Goal: Navigation & Orientation: Find specific page/section

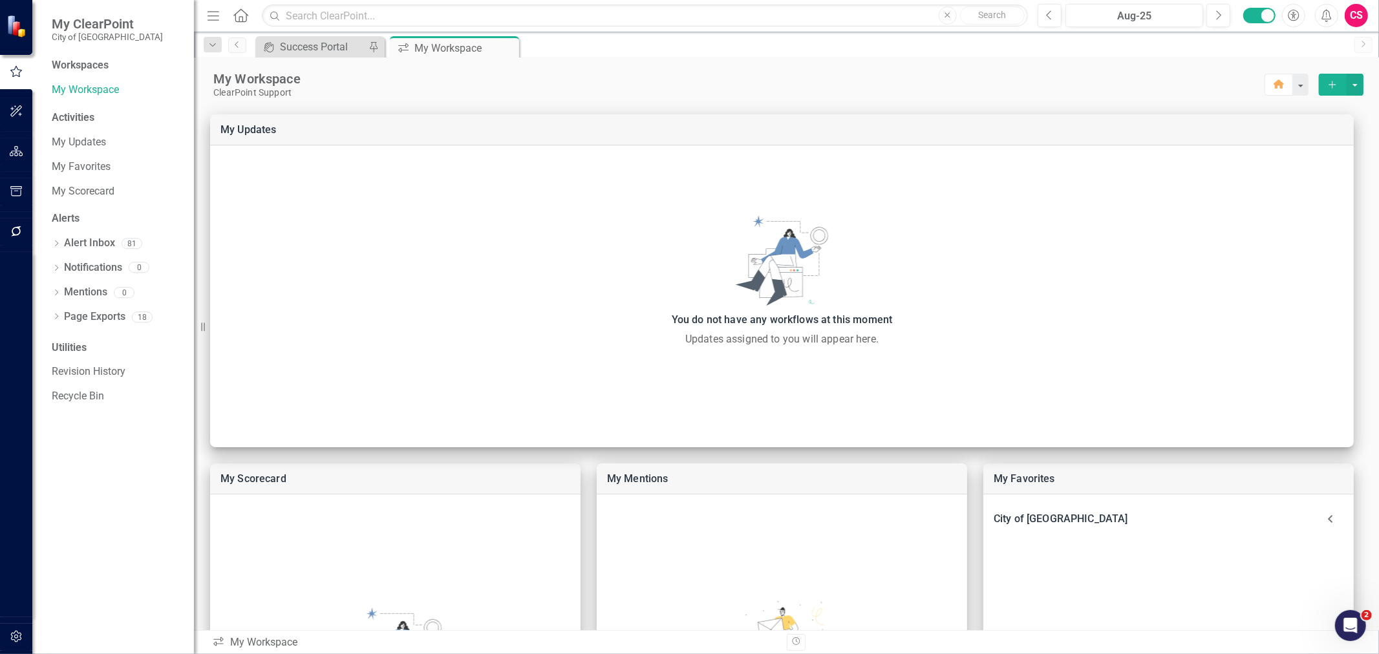
click at [28, 152] on button "button" at bounding box center [16, 151] width 29 height 27
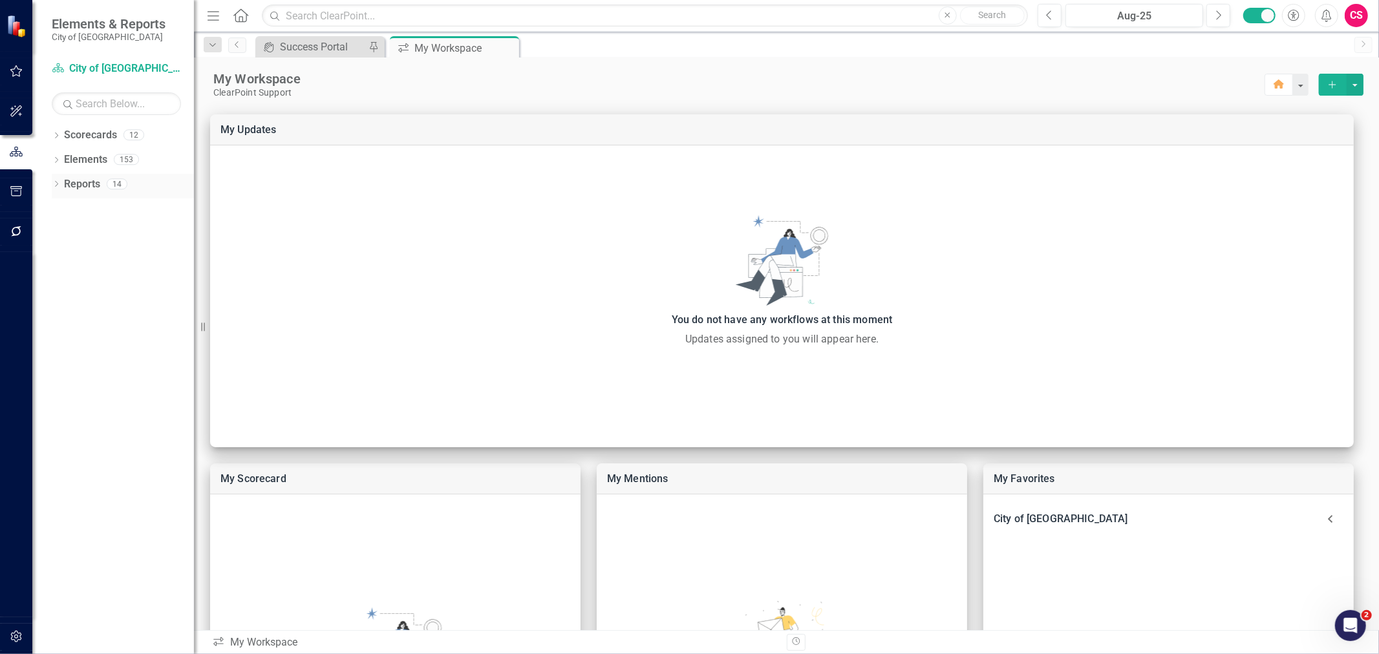
click at [60, 187] on icon "Dropdown" at bounding box center [56, 185] width 9 height 7
click at [82, 254] on icon "Objective" at bounding box center [76, 255] width 13 height 10
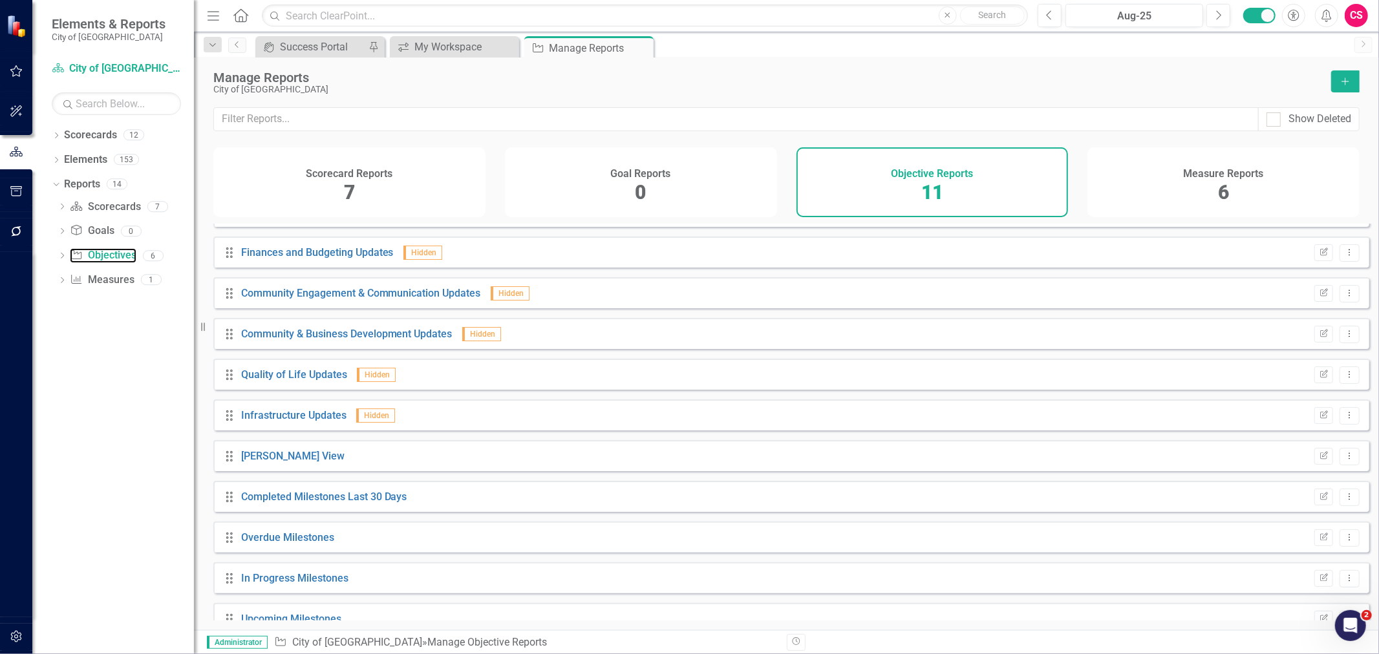
scroll to position [50, 0]
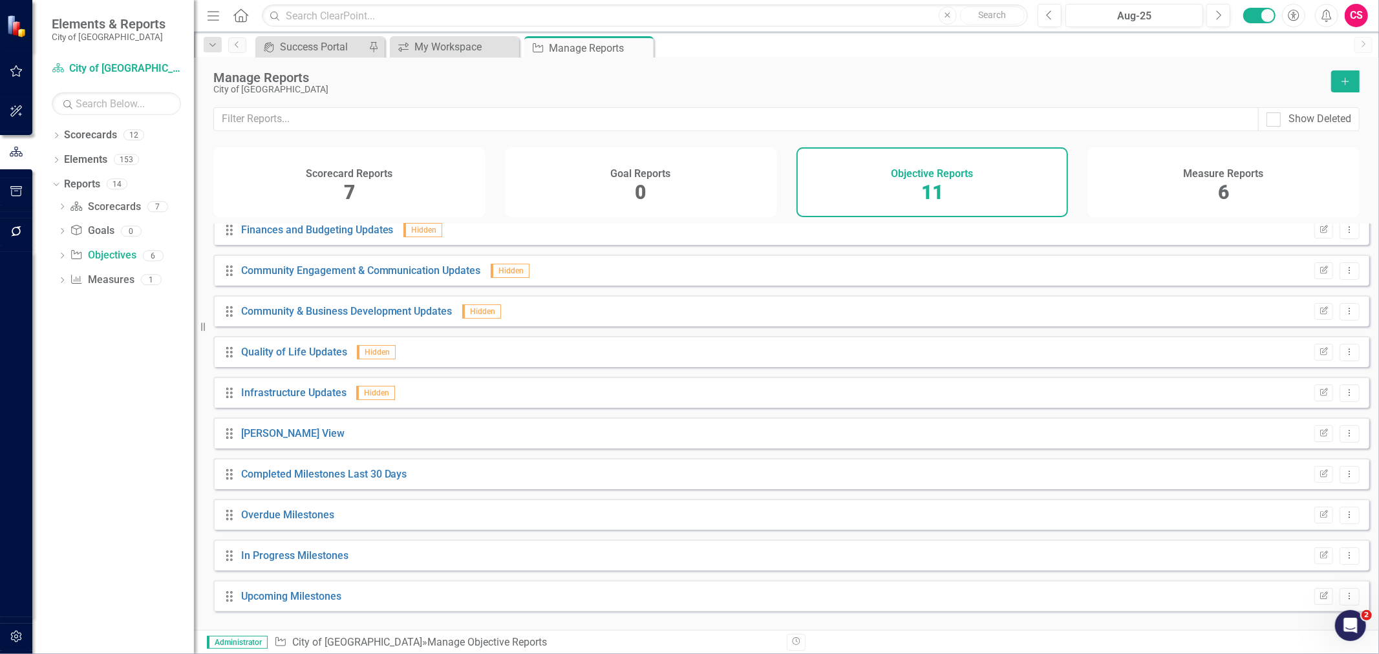
click at [1251, 189] on div "Measure Reports 6" at bounding box center [1223, 182] width 272 height 70
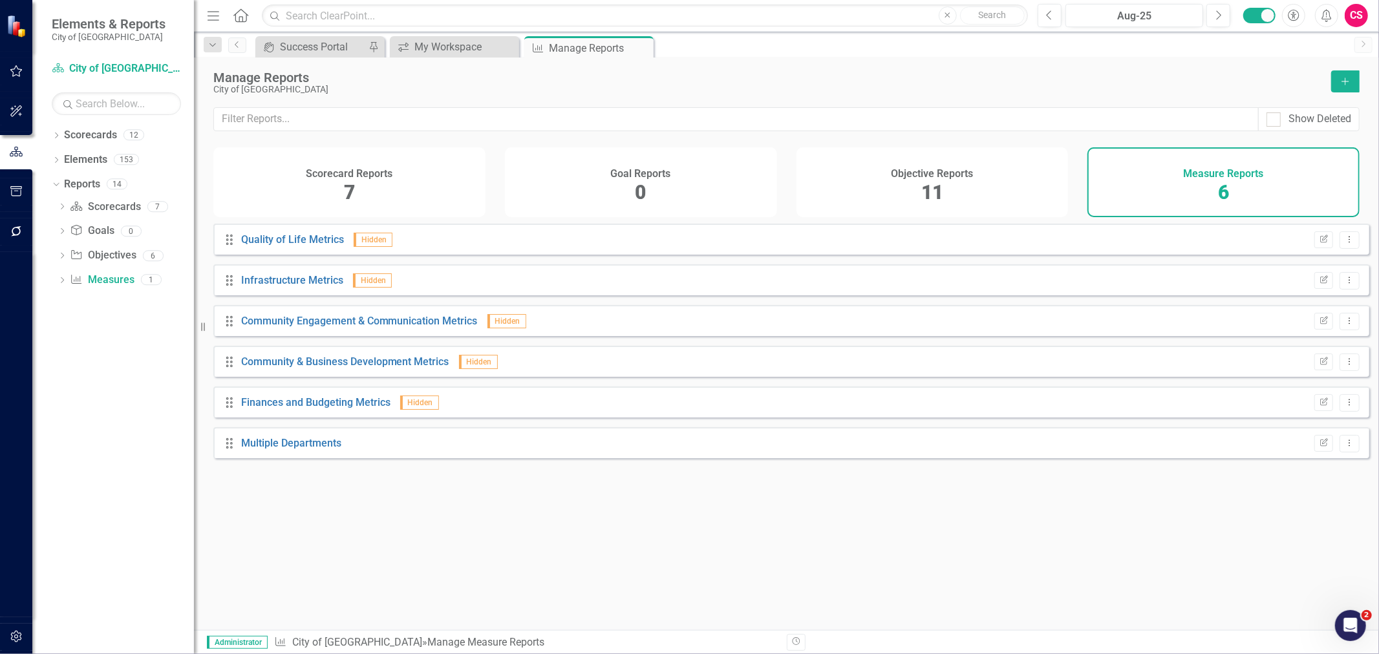
click at [377, 209] on div "Scorecard Reports 7" at bounding box center [349, 182] width 272 height 70
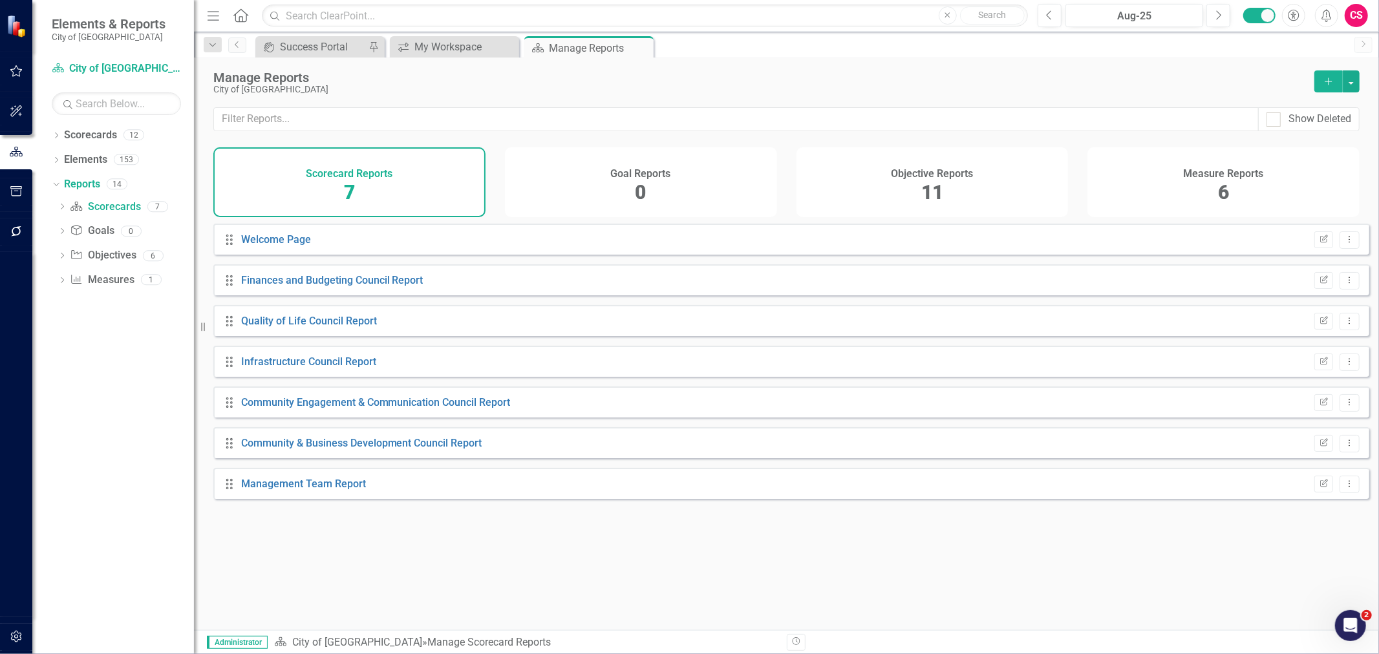
click at [657, 209] on div "Goal Reports 0" at bounding box center [641, 182] width 272 height 70
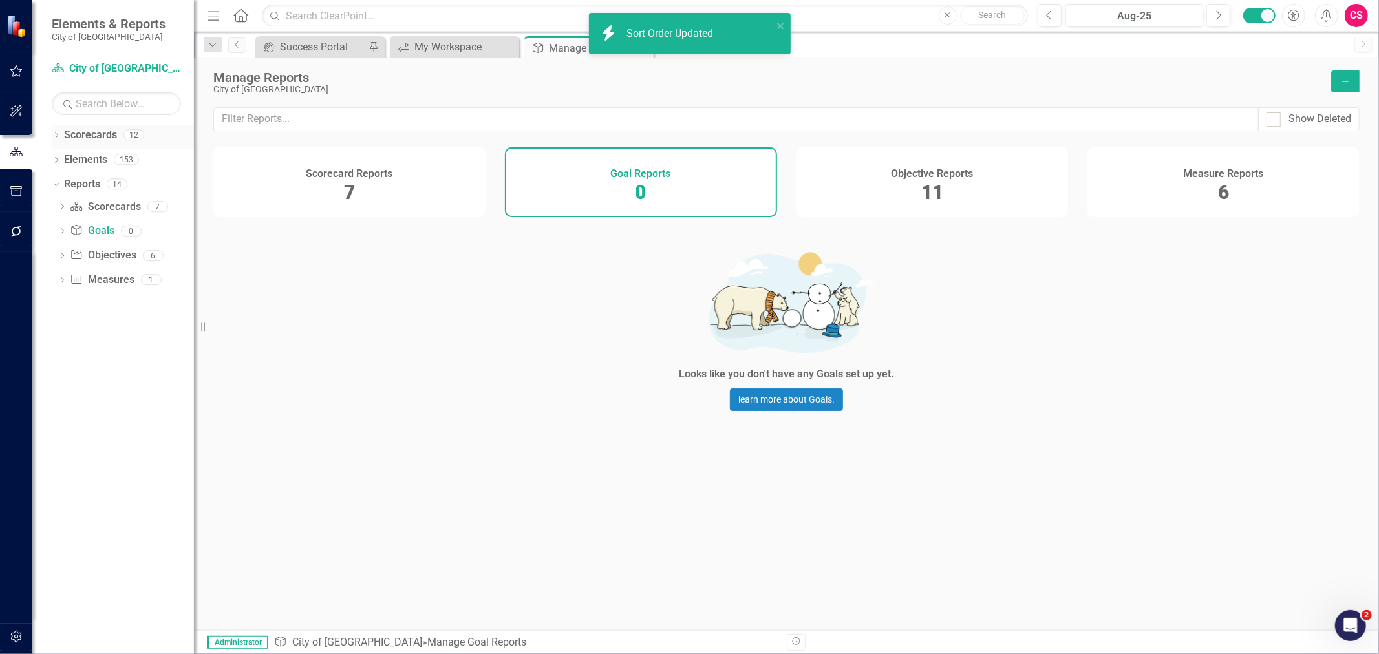
click at [56, 133] on icon at bounding box center [56, 136] width 3 height 6
click at [65, 162] on icon "Dropdown" at bounding box center [63, 159] width 10 height 8
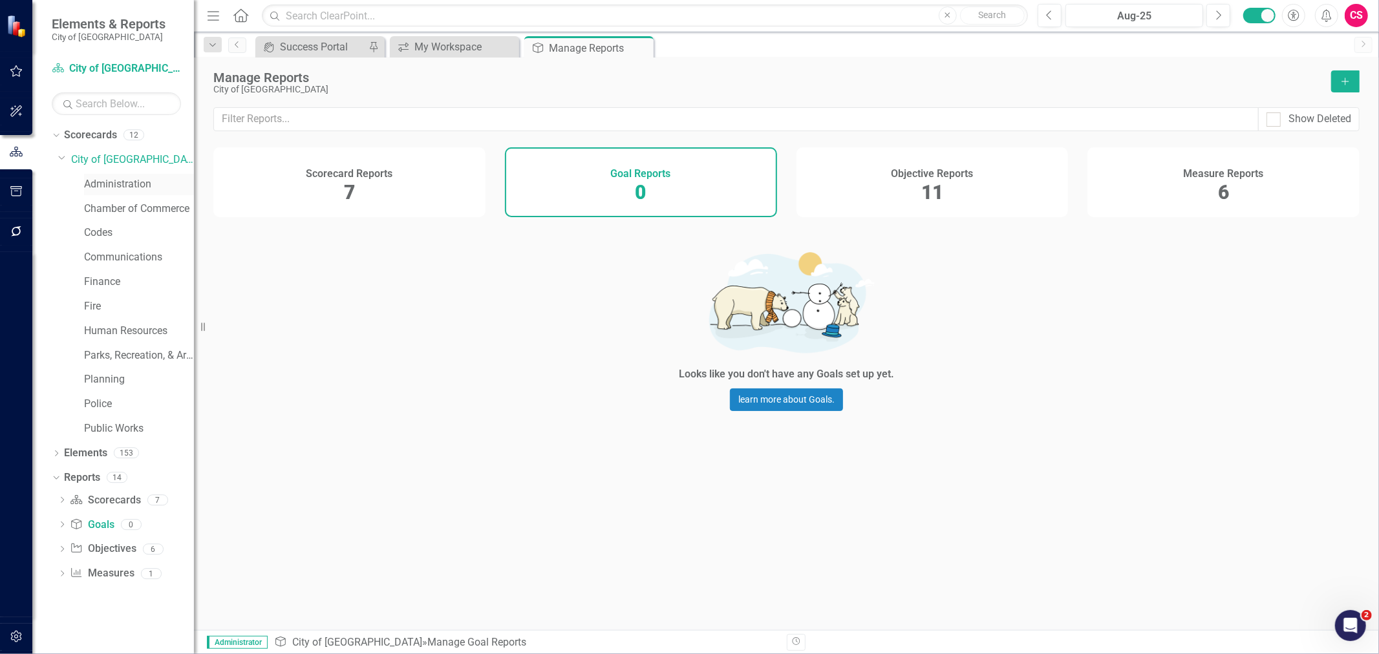
click at [91, 186] on link "Administration" at bounding box center [139, 184] width 110 height 15
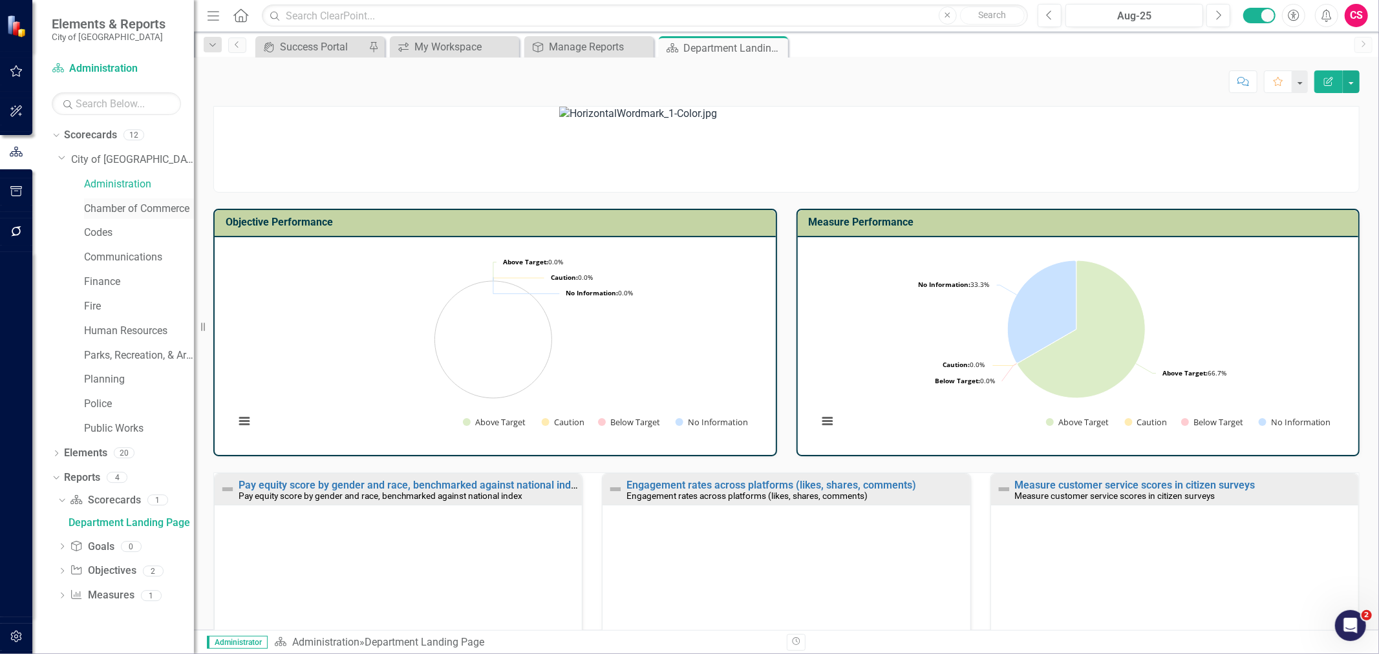
click at [90, 206] on link "Chamber of Commerce" at bounding box center [139, 209] width 110 height 15
